Goal: Information Seeking & Learning: Learn about a topic

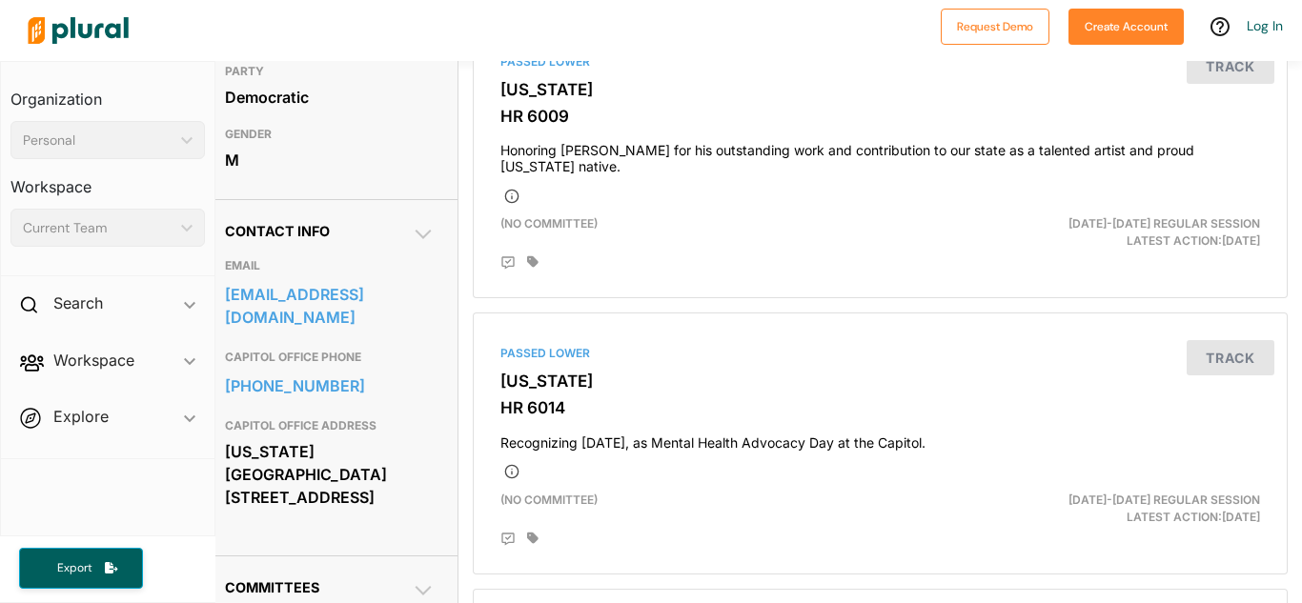
scroll to position [492, 14]
click at [417, 234] on icon at bounding box center [423, 234] width 16 height 10
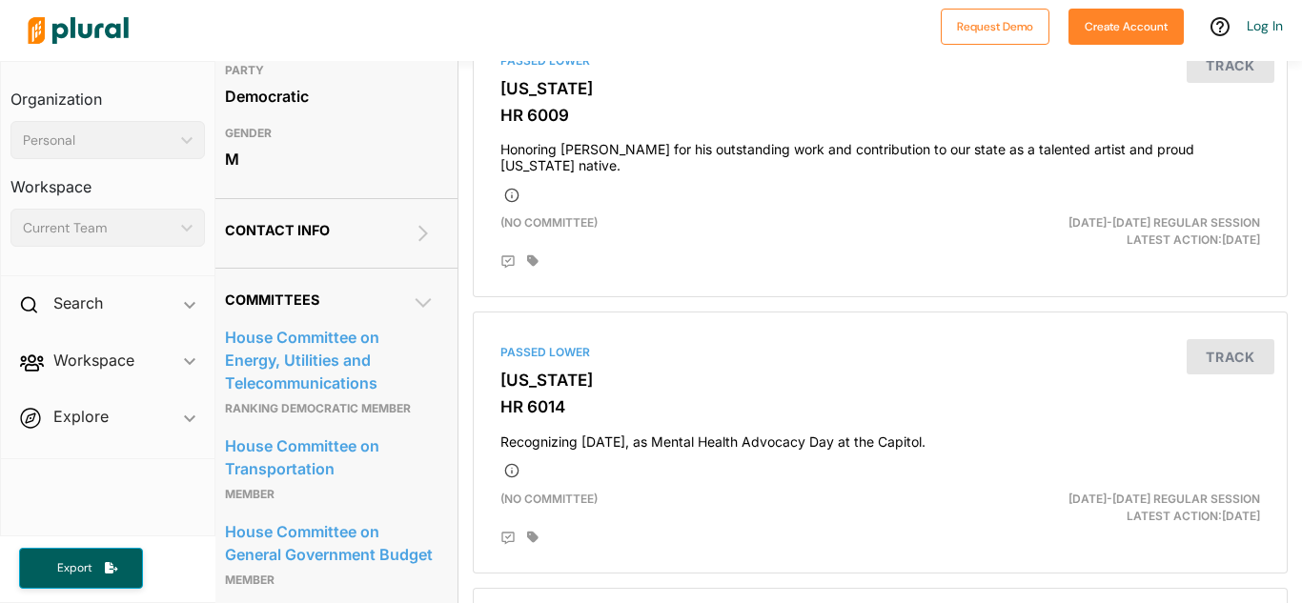
click at [417, 234] on icon at bounding box center [423, 233] width 23 height 23
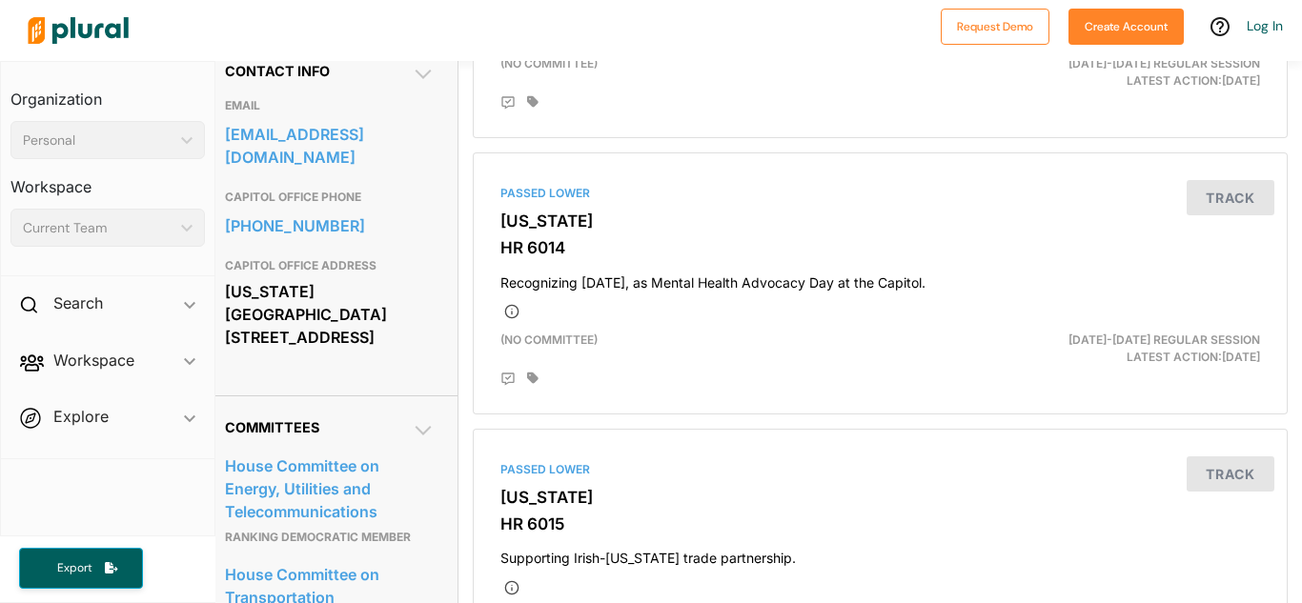
scroll to position [639, 14]
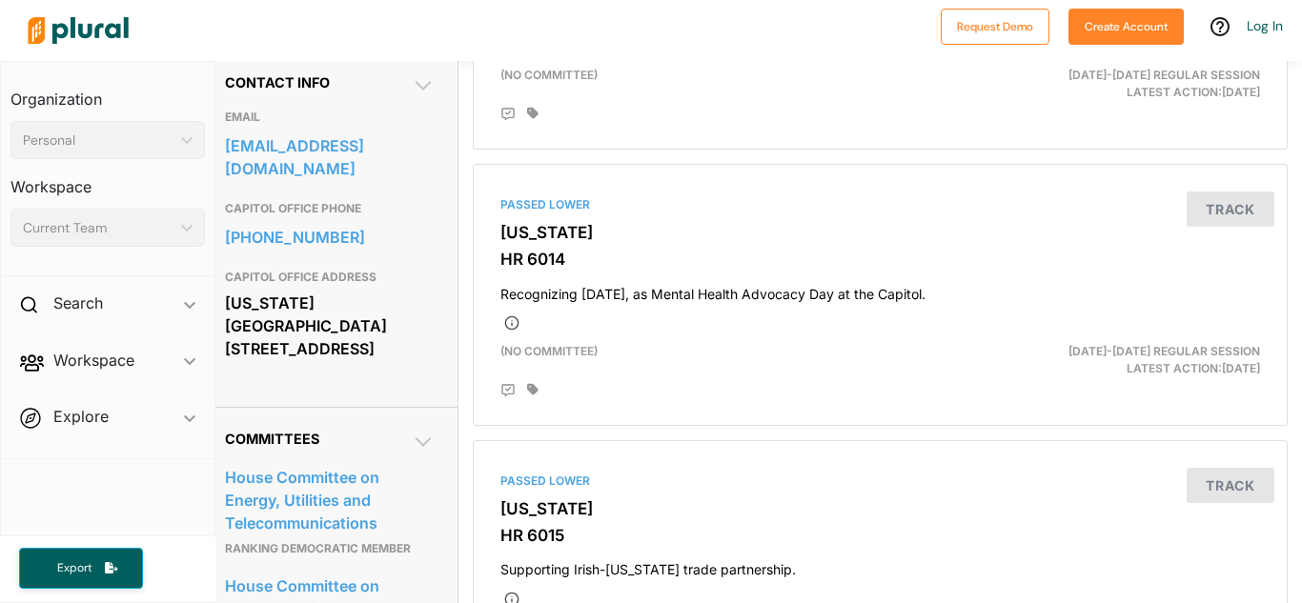
click at [412, 436] on icon at bounding box center [423, 442] width 23 height 23
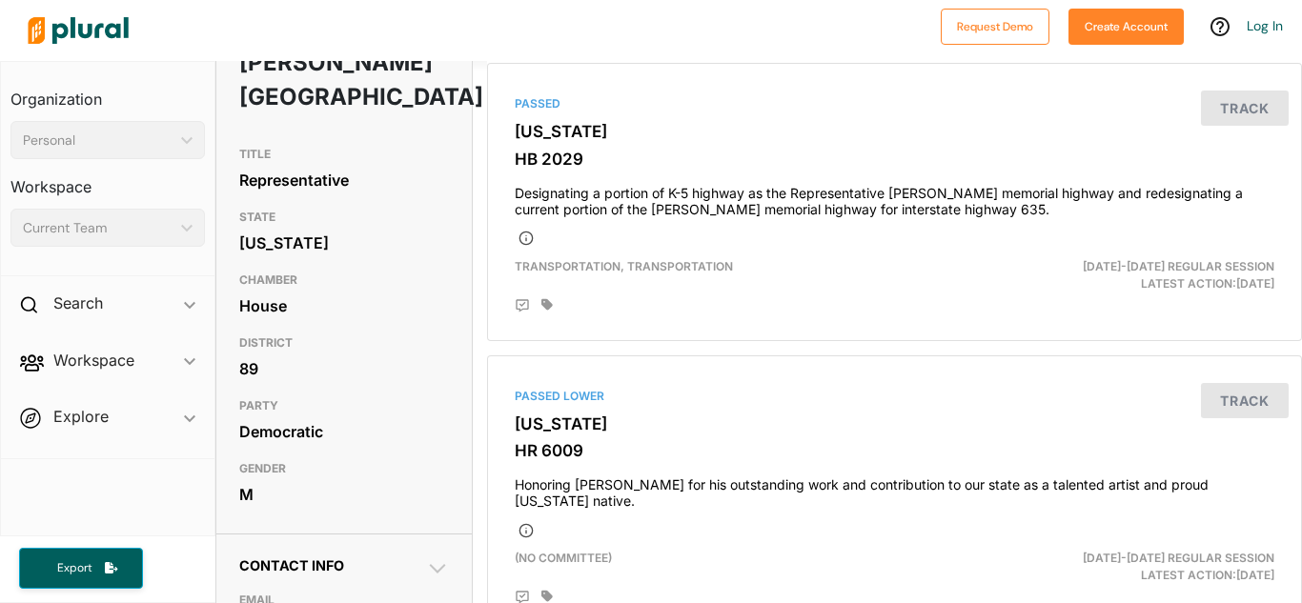
scroll to position [155, 0]
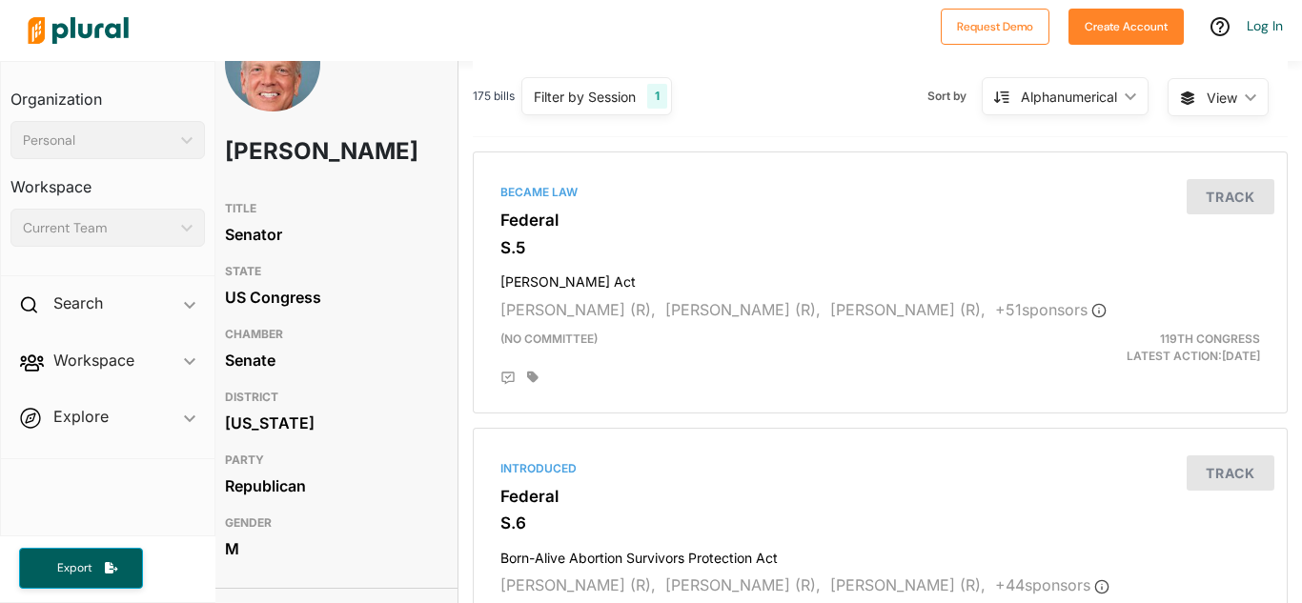
scroll to position [0, 14]
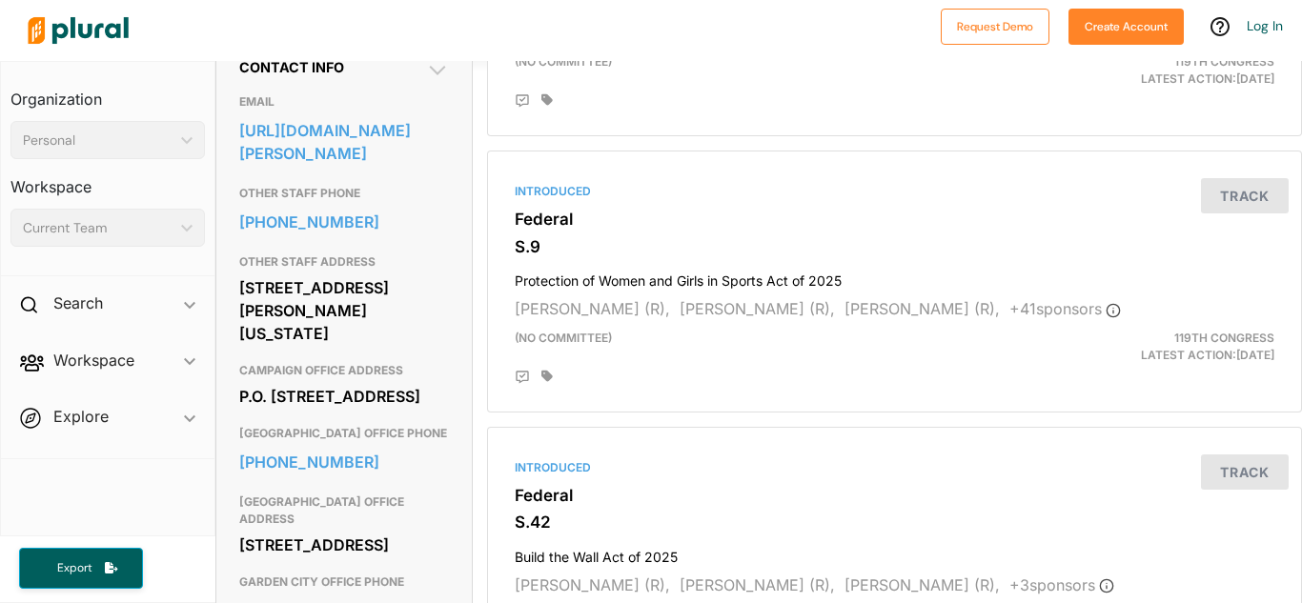
scroll to position [610, 0]
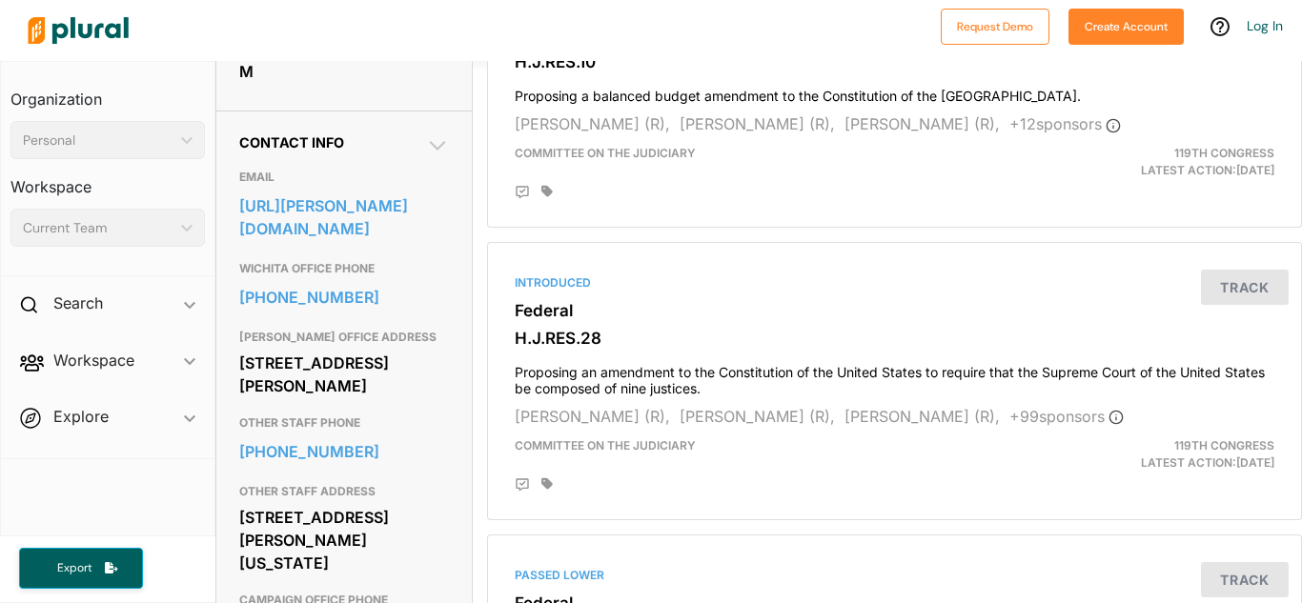
scroll to position [546, 0]
click at [162, 231] on div "Current Team" at bounding box center [98, 228] width 151 height 20
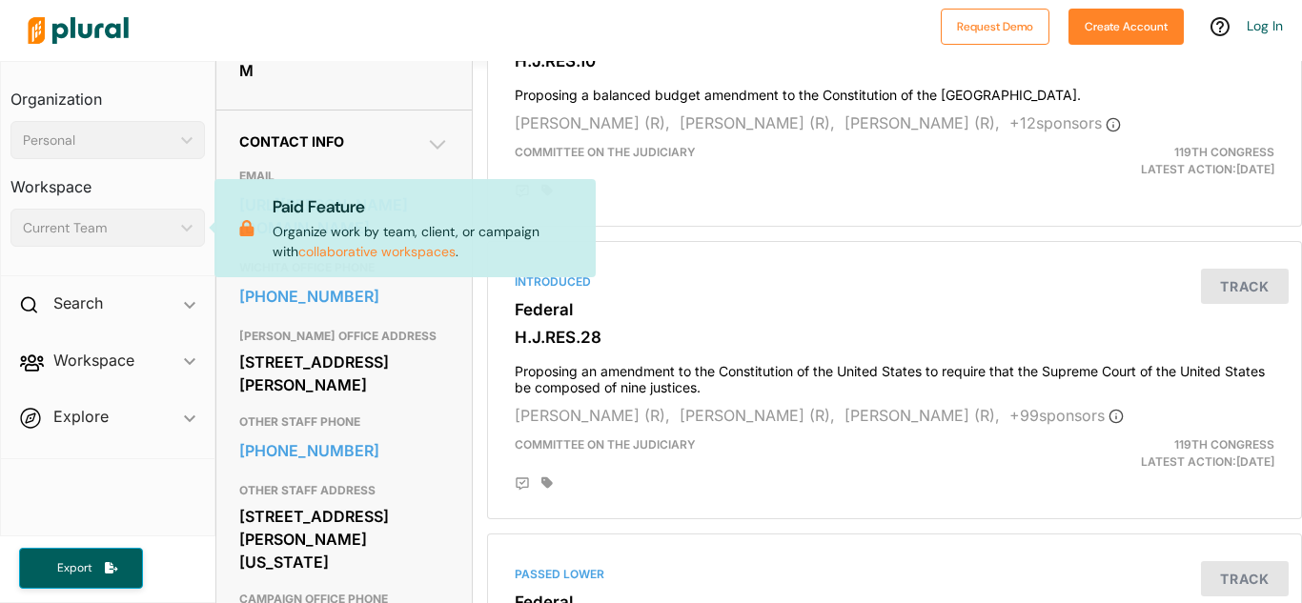
click at [163, 135] on div "Personal" at bounding box center [98, 141] width 151 height 20
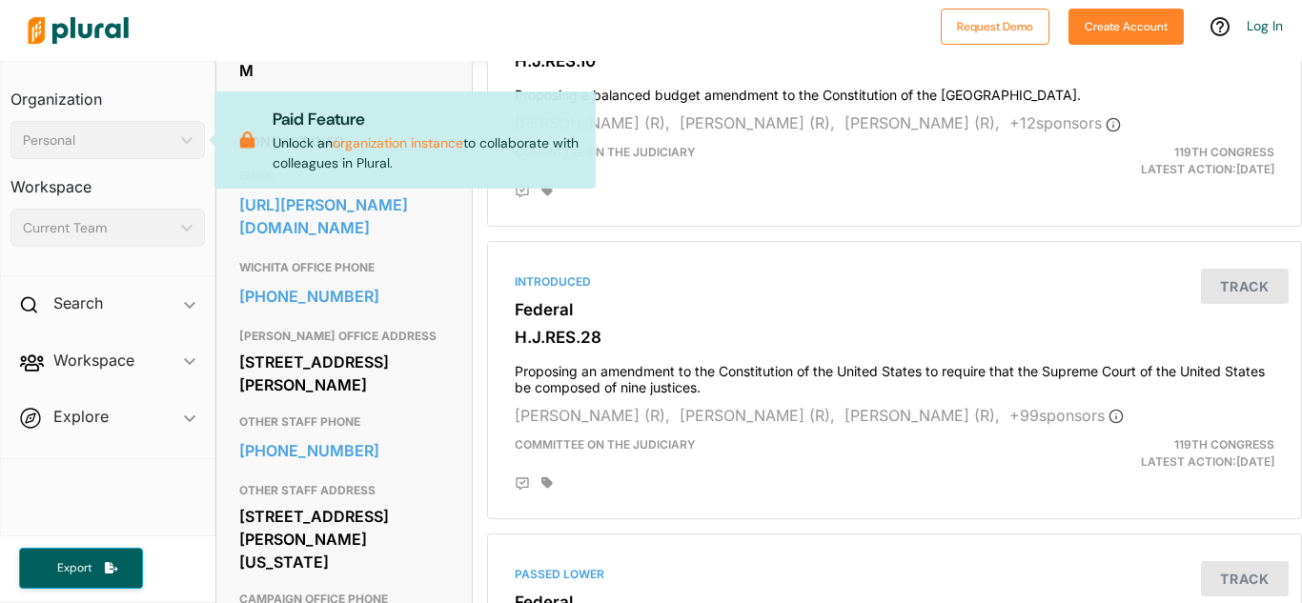
click at [462, 43] on div at bounding box center [475, 30] width 912 height 67
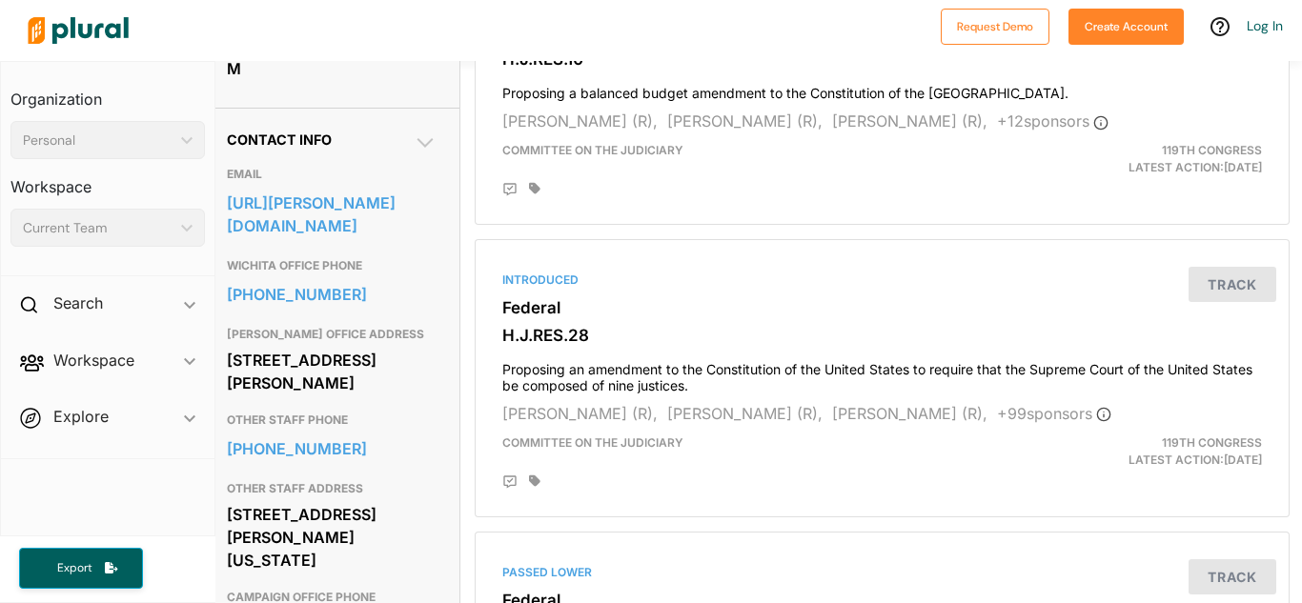
scroll to position [549, 12]
click at [422, 137] on icon at bounding box center [425, 142] width 23 height 23
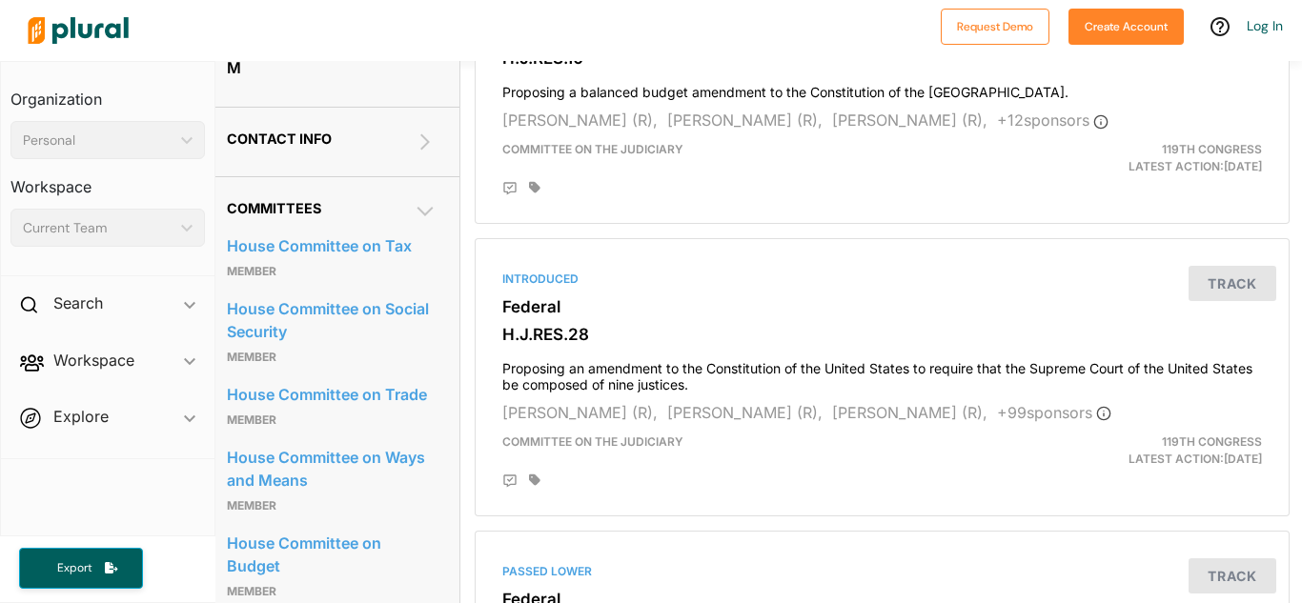
click at [420, 211] on icon at bounding box center [425, 211] width 23 height 23
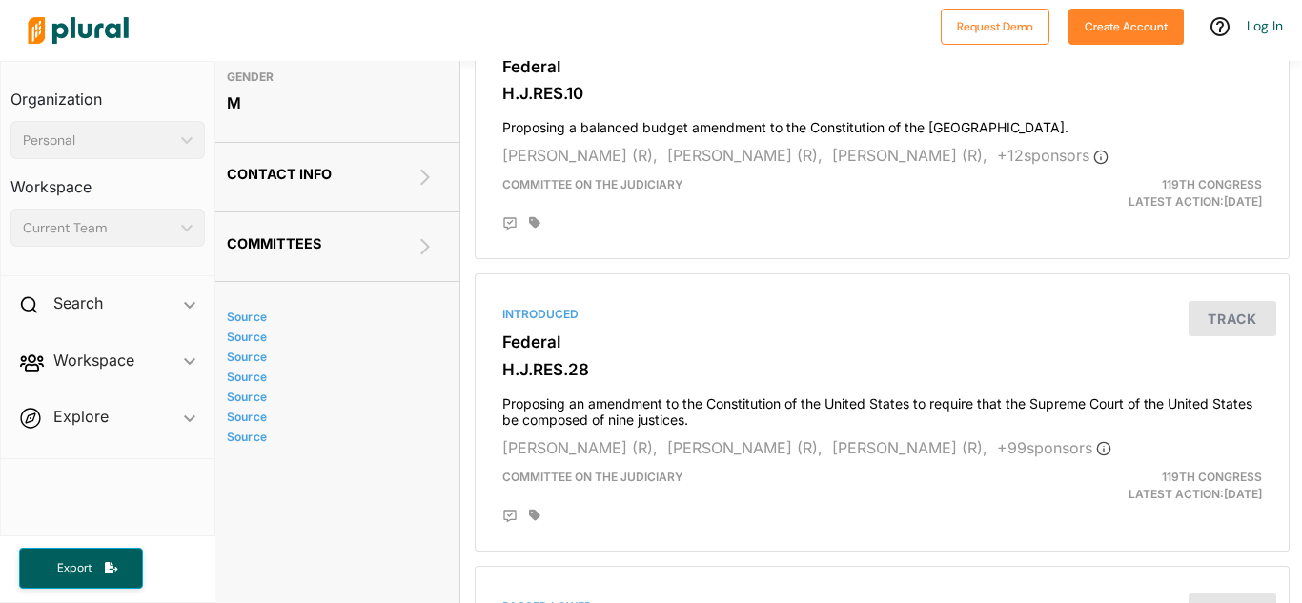
scroll to position [513, 12]
click at [419, 176] on icon at bounding box center [425, 178] width 23 height 23
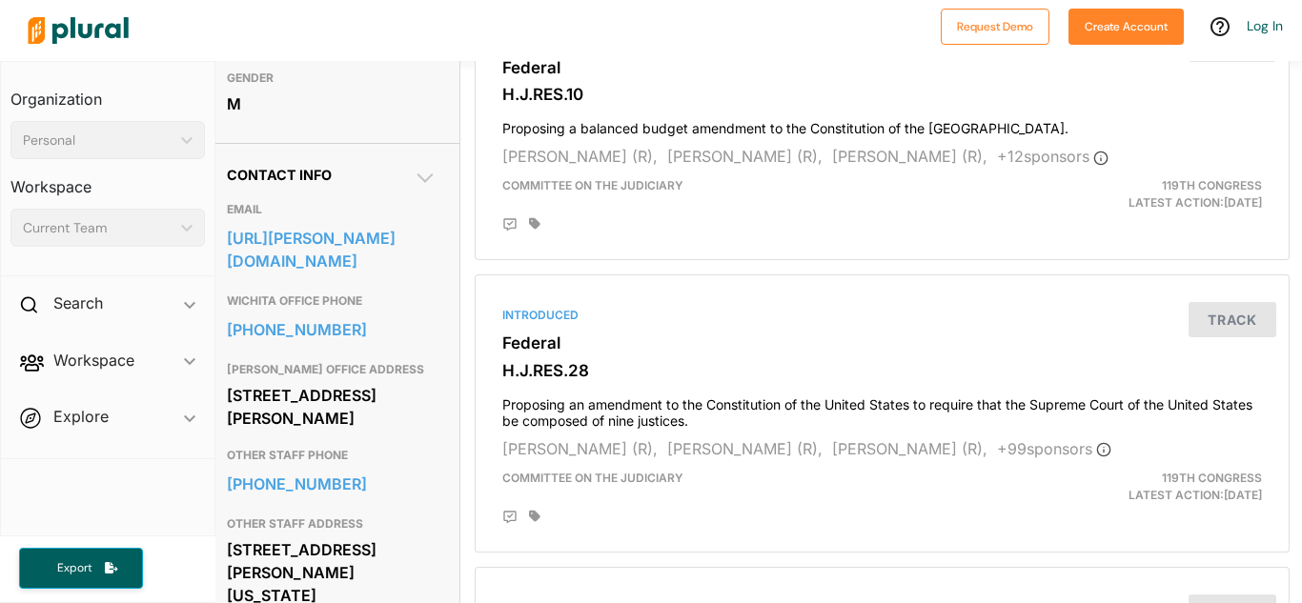
scroll to position [0, 12]
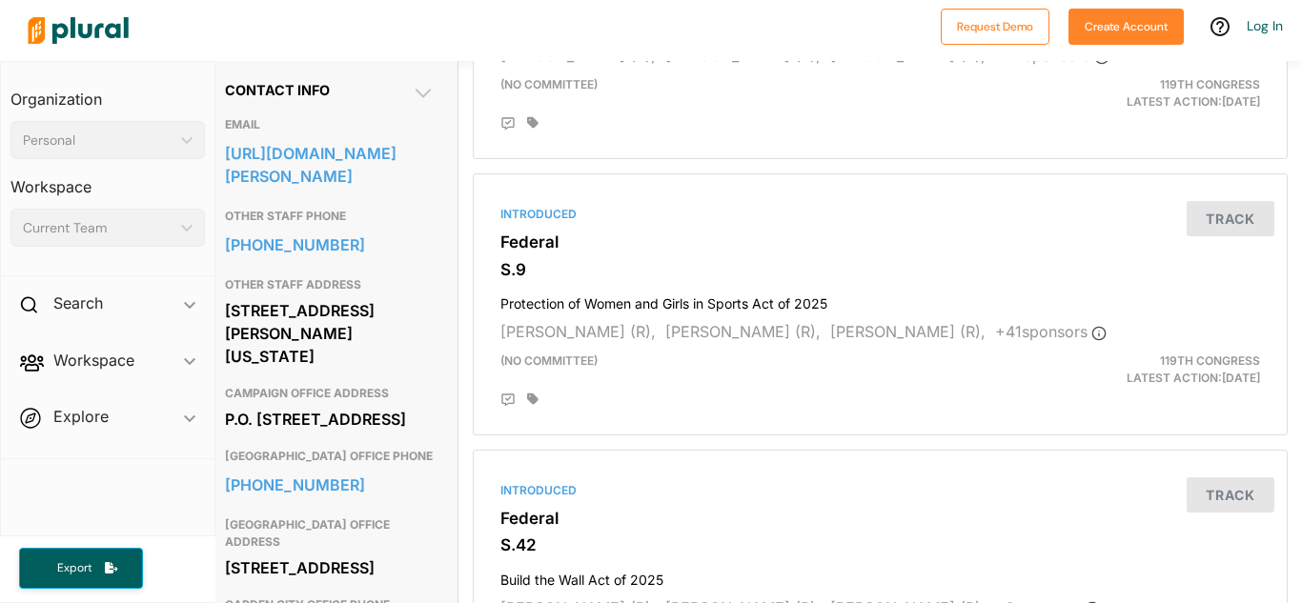
scroll to position [559, 14]
